Goal: Check status: Check status

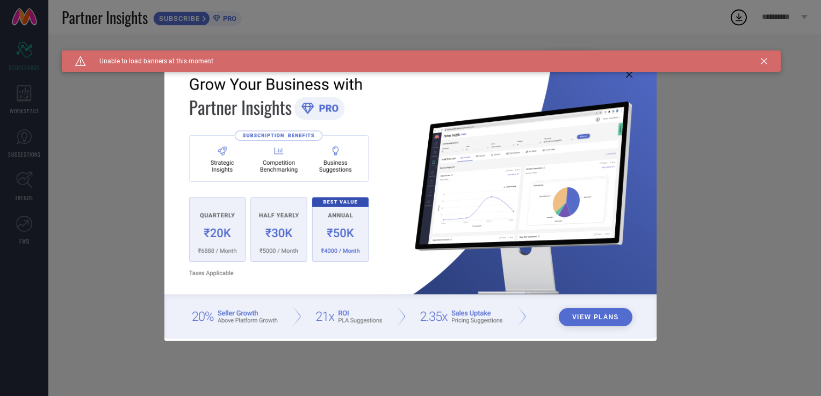
type input "All"
click at [763, 64] on icon at bounding box center [763, 61] width 6 height 6
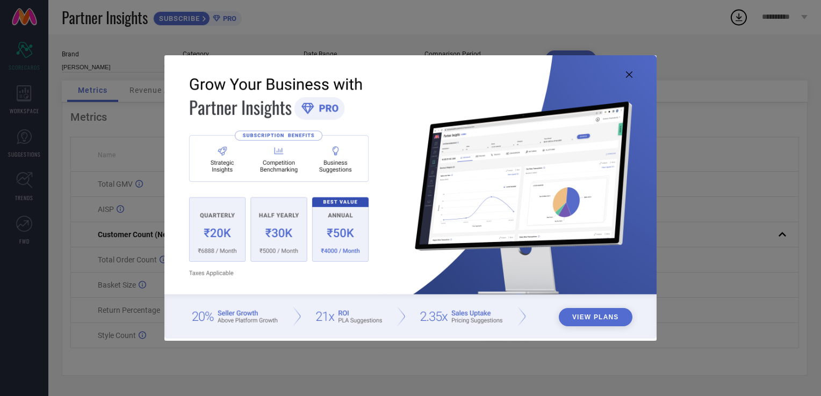
click at [633, 77] on img at bounding box center [410, 196] width 492 height 283
click at [630, 76] on icon at bounding box center [629, 74] width 6 height 6
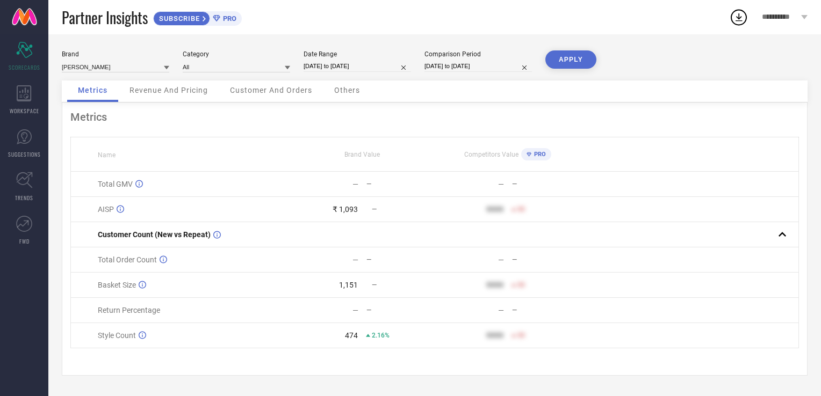
click at [28, 18] on link at bounding box center [24, 17] width 48 height 34
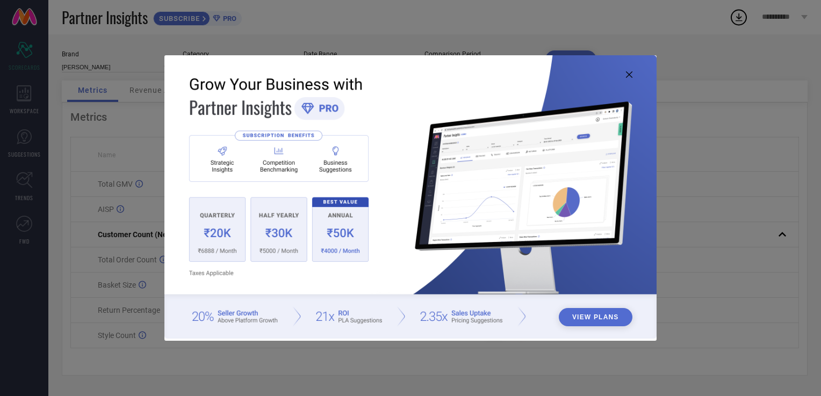
click at [630, 73] on icon at bounding box center [629, 74] width 6 height 6
